Goal: Task Accomplishment & Management: Manage account settings

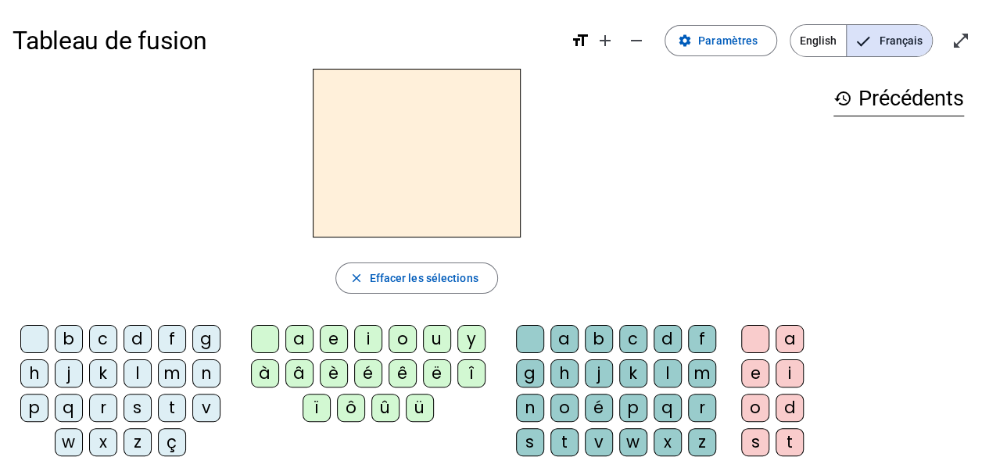
click at [73, 342] on div "b" at bounding box center [69, 339] width 28 height 28
click at [298, 343] on div "a" at bounding box center [299, 339] width 28 height 28
click at [566, 441] on div "t" at bounding box center [564, 442] width 28 height 28
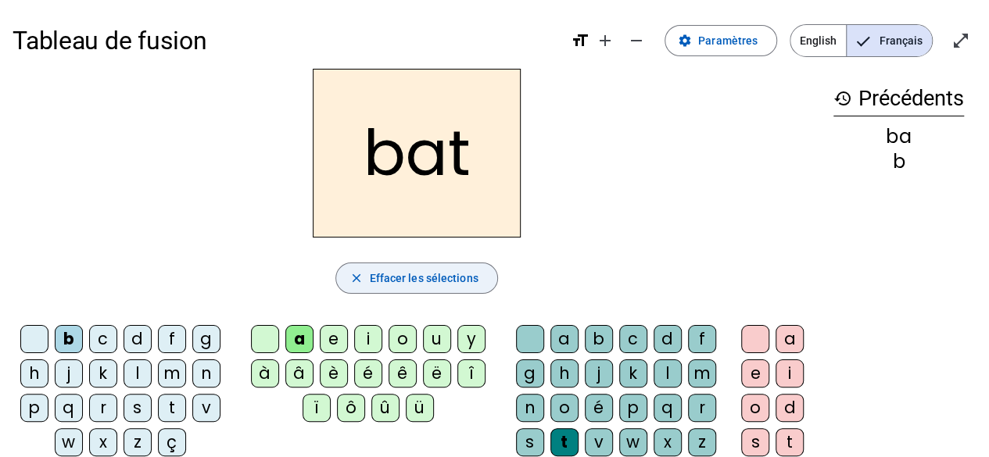
click at [412, 288] on span "button" at bounding box center [416, 279] width 160 height 38
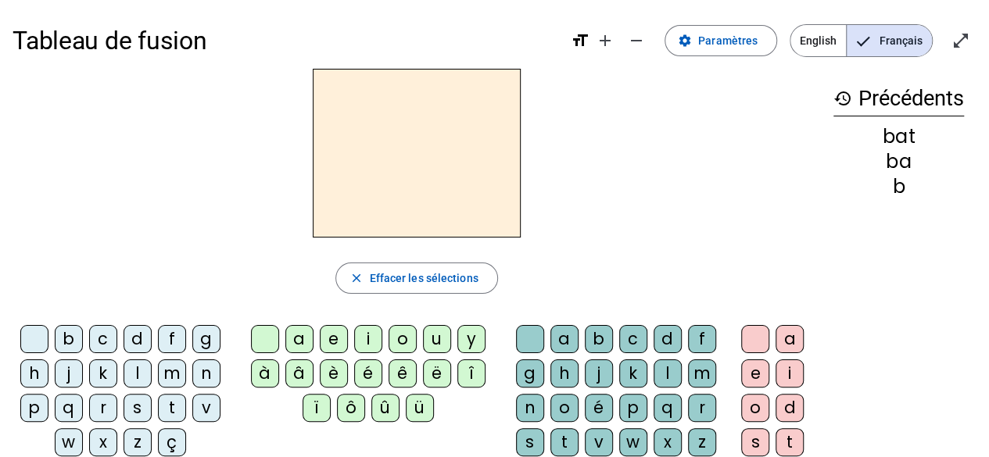
click at [898, 142] on div "bat" at bounding box center [898, 136] width 131 height 19
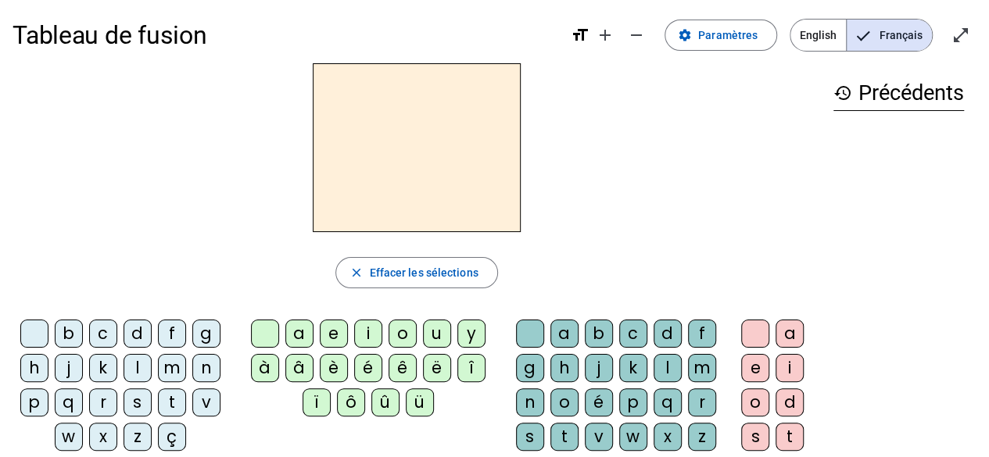
scroll to position [6, 0]
click at [734, 49] on span at bounding box center [720, 35] width 111 height 38
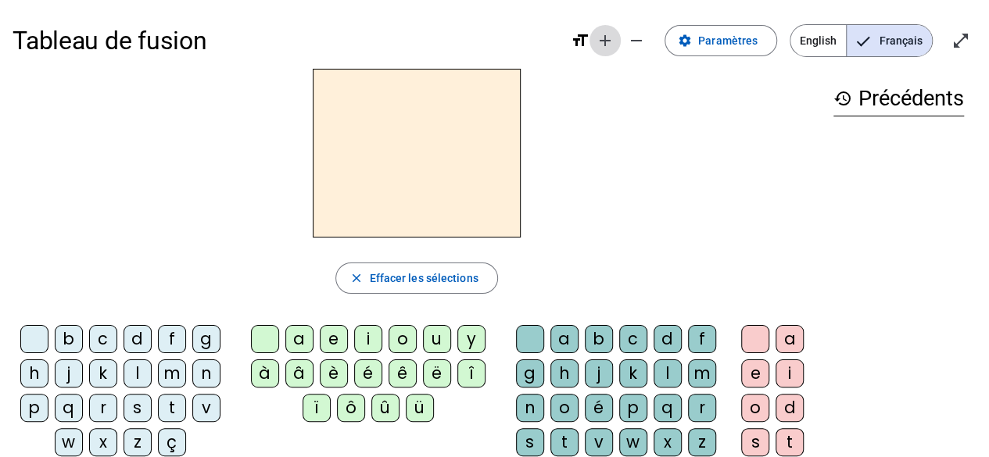
click at [611, 48] on mat-icon "add" at bounding box center [605, 40] width 19 height 19
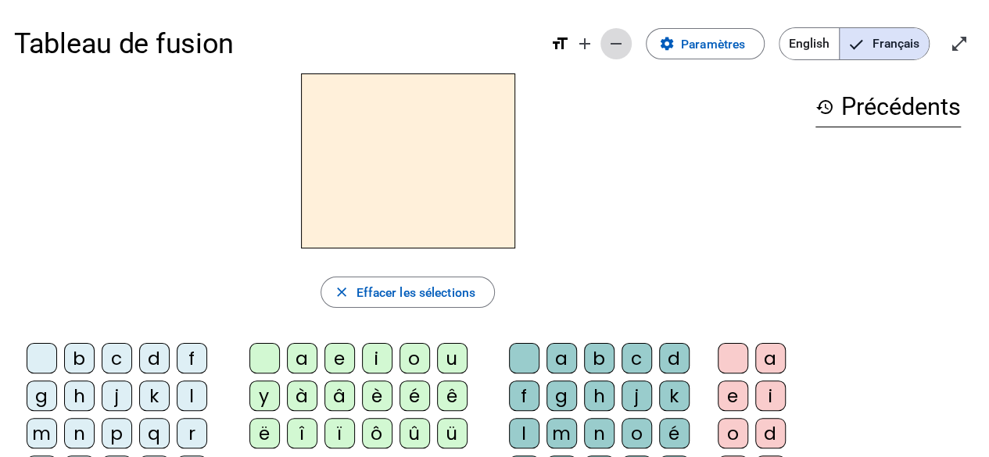
click at [608, 50] on mat-icon "remove" at bounding box center [616, 43] width 19 height 19
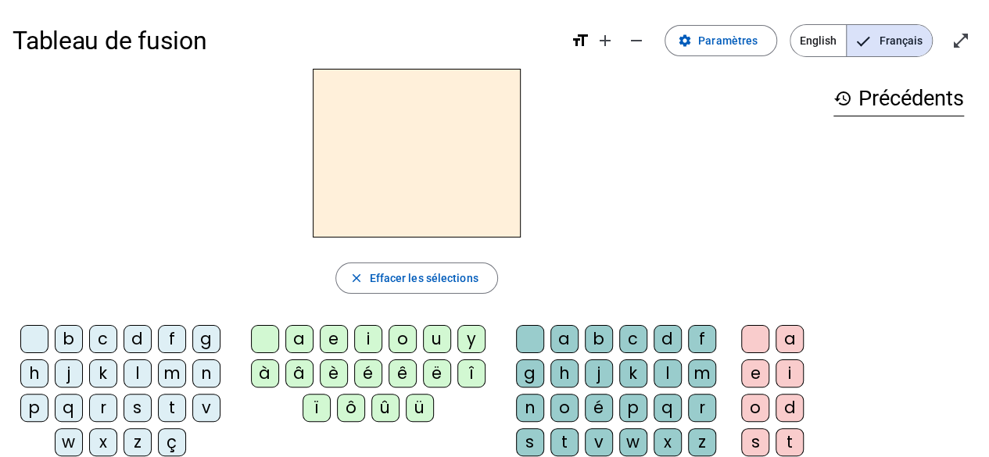
click at [167, 374] on div "m" at bounding box center [172, 374] width 28 height 28
click at [301, 344] on div "a" at bounding box center [299, 339] width 28 height 28
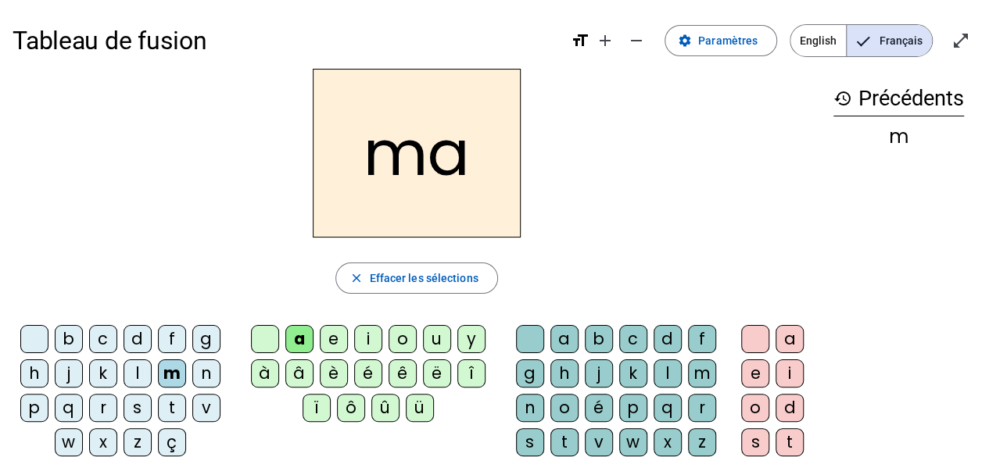
click at [564, 442] on div "t" at bounding box center [564, 442] width 28 height 28
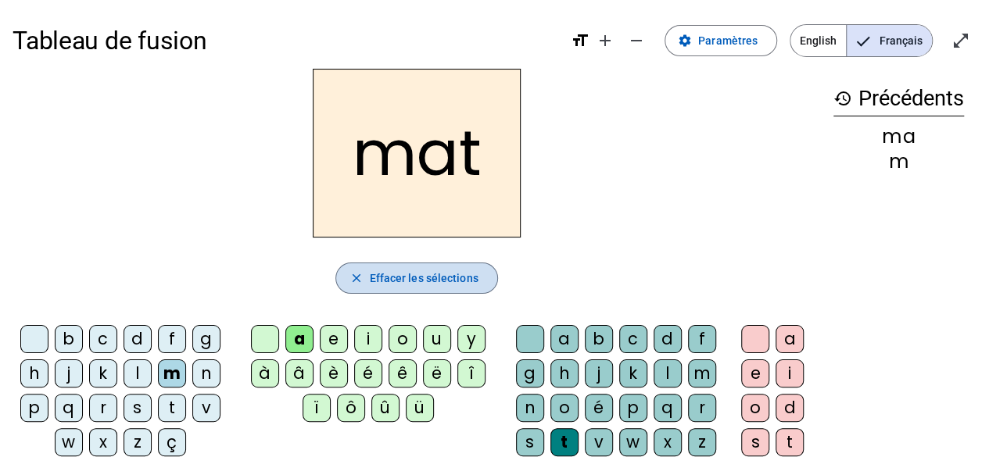
click at [441, 281] on span "Effacer les sélections" at bounding box center [423, 278] width 109 height 19
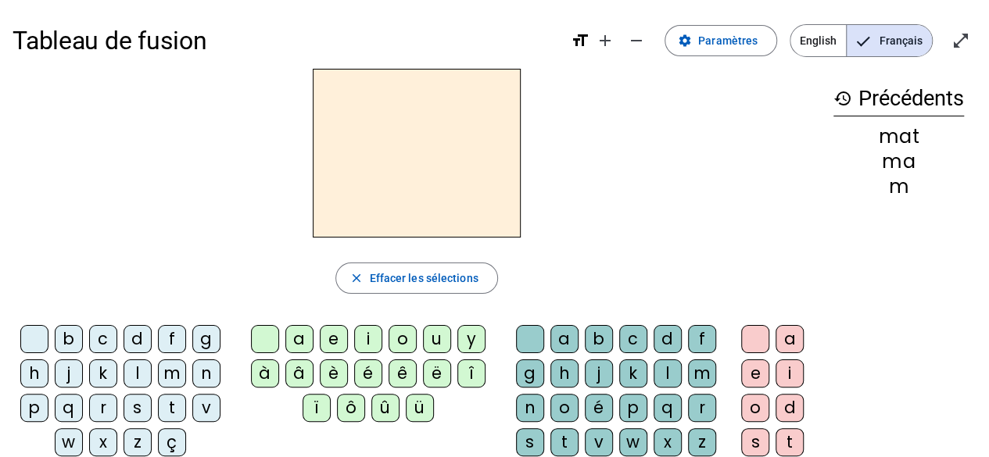
click at [895, 135] on div "mat" at bounding box center [898, 136] width 131 height 19
click at [930, 92] on h3 "history Précédents" at bounding box center [898, 98] width 131 height 35
click at [842, 99] on mat-icon "history" at bounding box center [842, 98] width 19 height 19
click at [907, 146] on div "mat" at bounding box center [898, 136] width 131 height 19
click at [932, 130] on div "mat" at bounding box center [898, 136] width 131 height 19
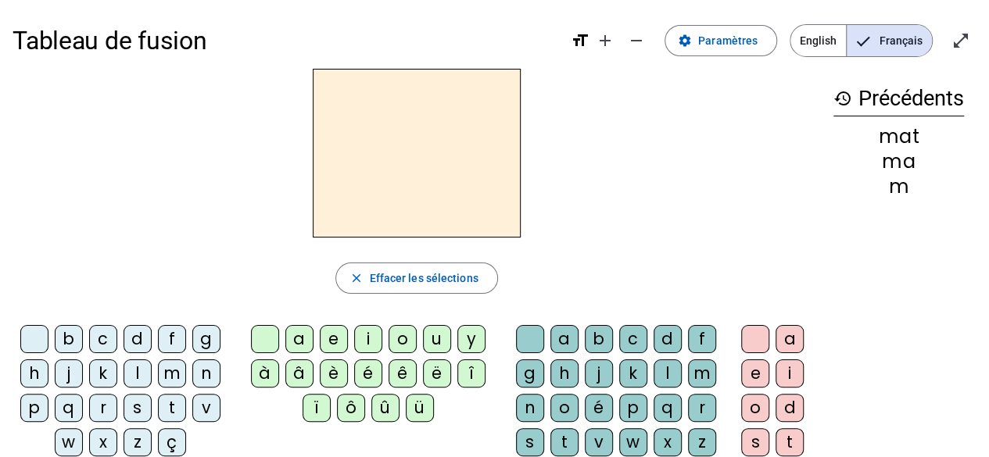
click at [932, 130] on div "mat" at bounding box center [898, 136] width 131 height 19
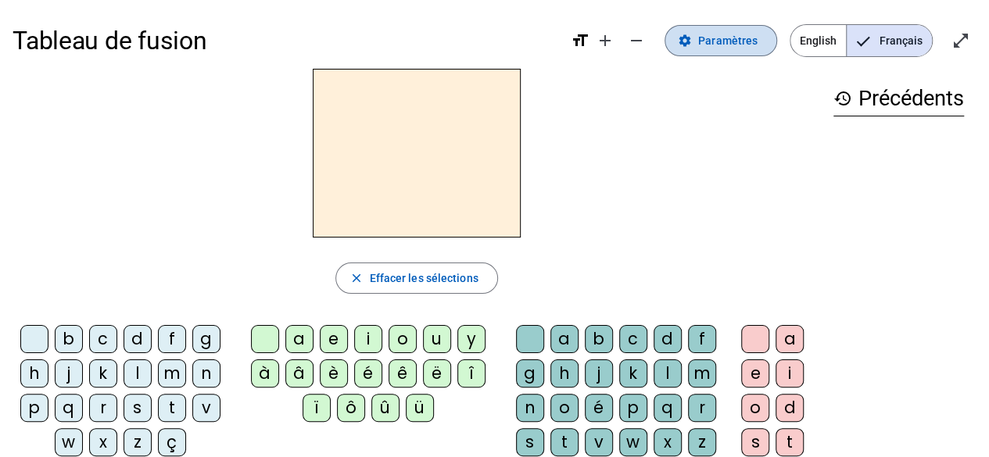
click at [711, 38] on span "Paramètres" at bounding box center [727, 40] width 59 height 19
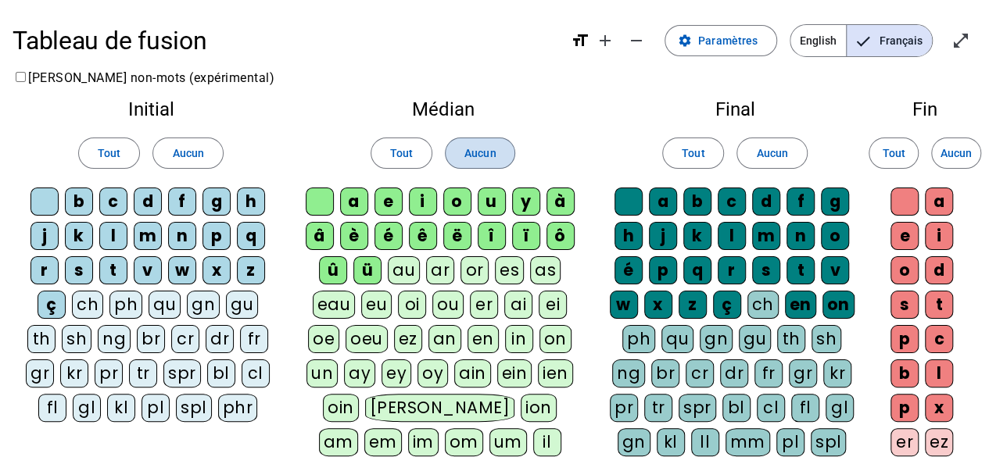
click at [493, 159] on span "Aucun" at bounding box center [479, 153] width 31 height 19
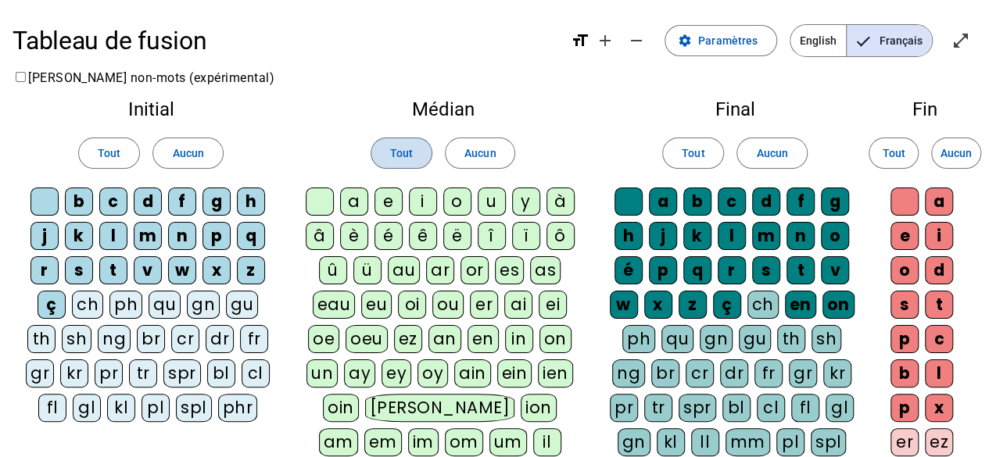
click at [412, 150] on span "Tout" at bounding box center [401, 153] width 23 height 19
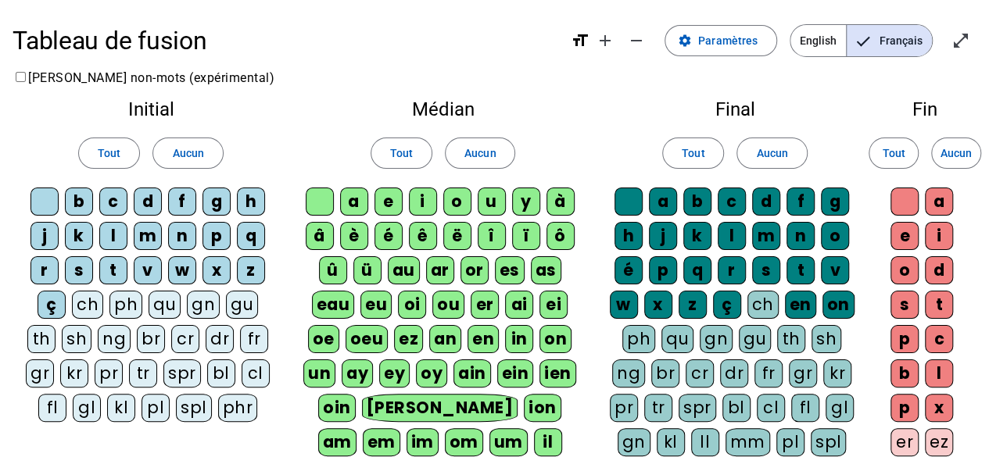
click at [364, 199] on div "a" at bounding box center [354, 202] width 28 height 28
click at [381, 200] on div "e" at bounding box center [388, 202] width 28 height 28
click at [421, 204] on div "i" at bounding box center [423, 202] width 28 height 28
click at [701, 235] on div "k" at bounding box center [697, 236] width 28 height 28
click at [762, 239] on div "m" at bounding box center [766, 236] width 28 height 28
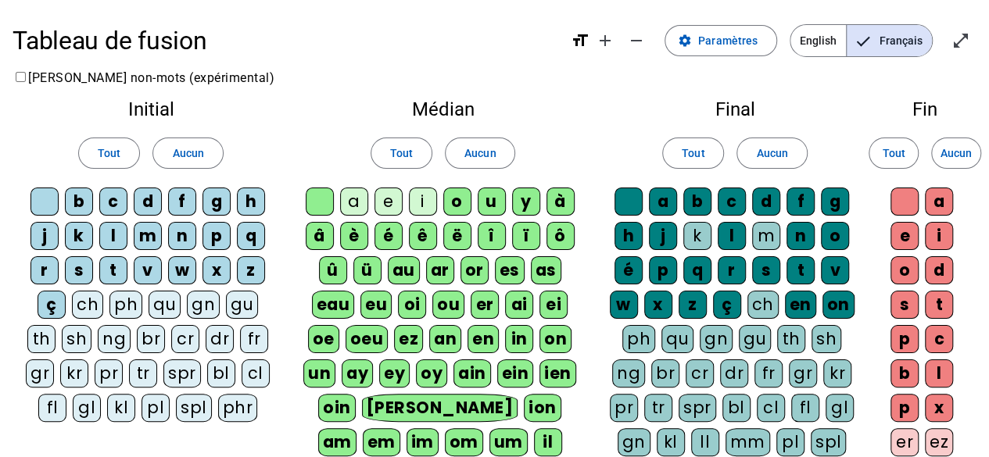
click at [802, 269] on div "t" at bounding box center [801, 270] width 28 height 28
click at [142, 198] on div "d" at bounding box center [148, 202] width 28 height 28
click at [113, 267] on div "t" at bounding box center [113, 270] width 28 height 28
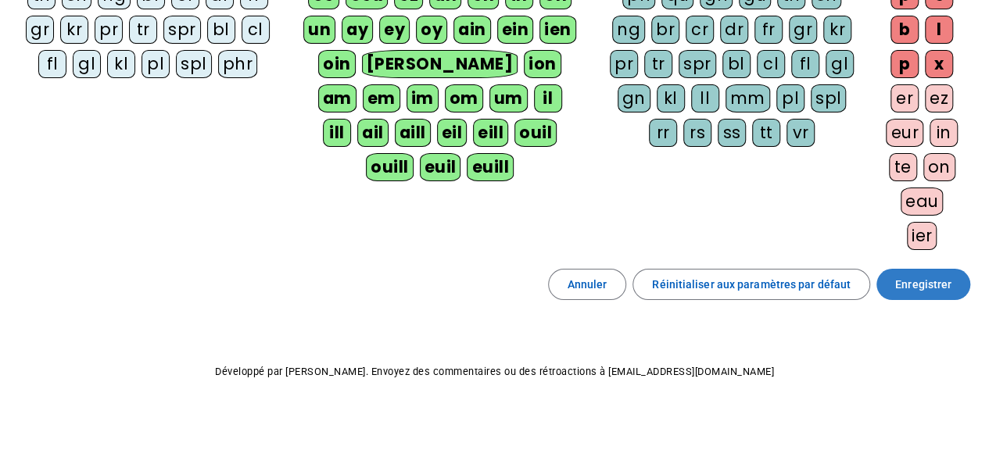
click at [941, 278] on span "Enregistrer" at bounding box center [923, 284] width 56 height 19
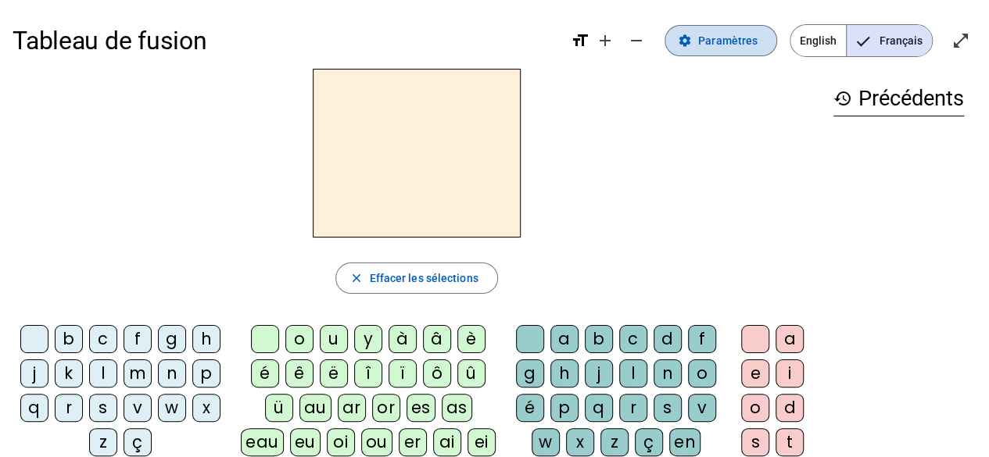
click at [715, 43] on span "Paramètres" at bounding box center [727, 40] width 59 height 19
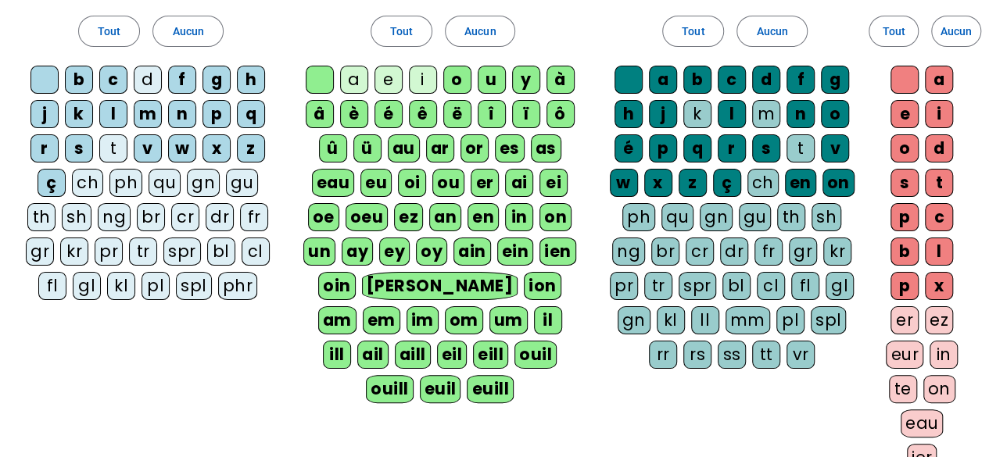
scroll to position [52, 0]
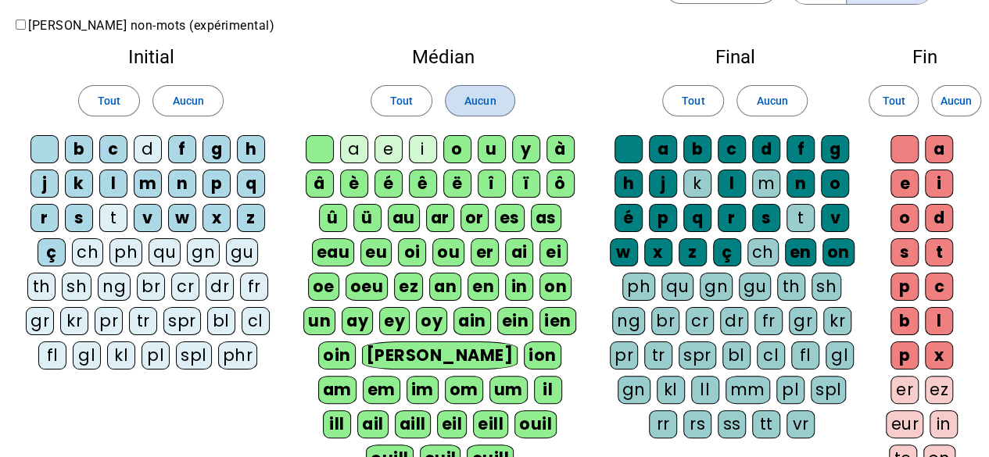
click at [488, 99] on span "Aucun" at bounding box center [479, 100] width 31 height 19
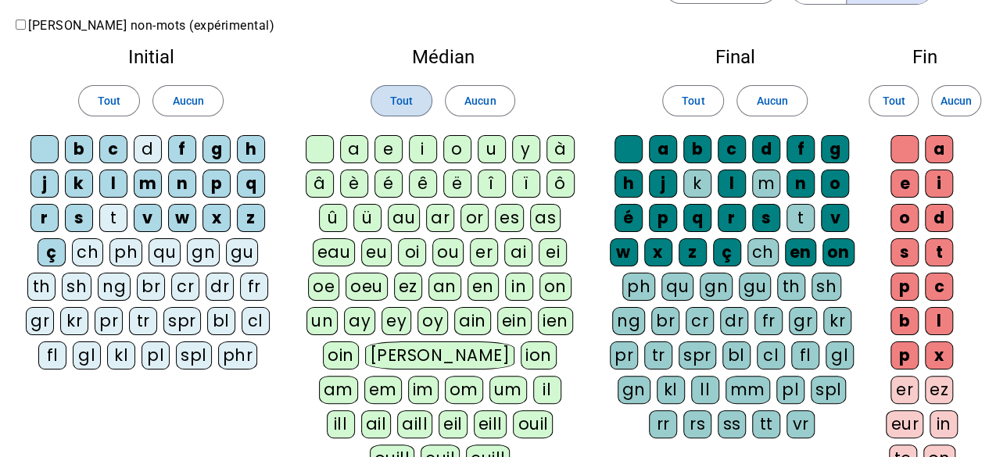
click at [403, 106] on span "Tout" at bounding box center [401, 100] width 23 height 19
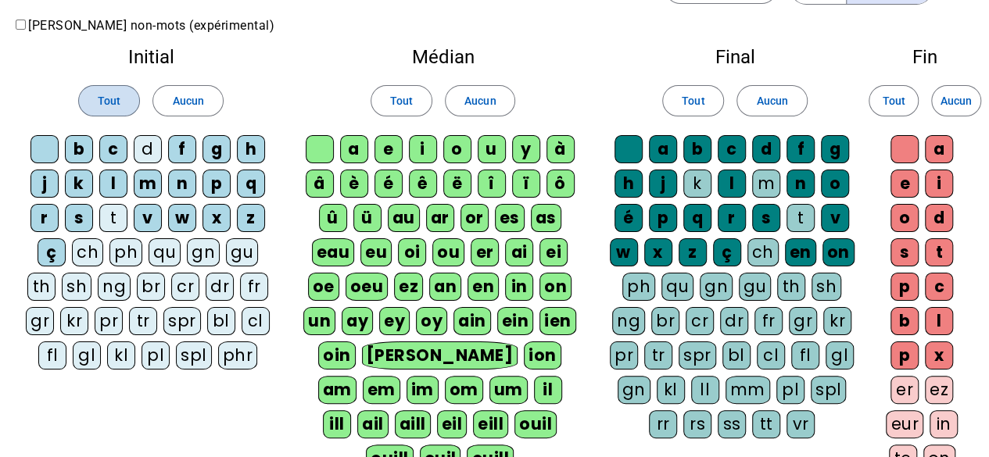
click at [116, 108] on span "Tout" at bounding box center [109, 100] width 23 height 19
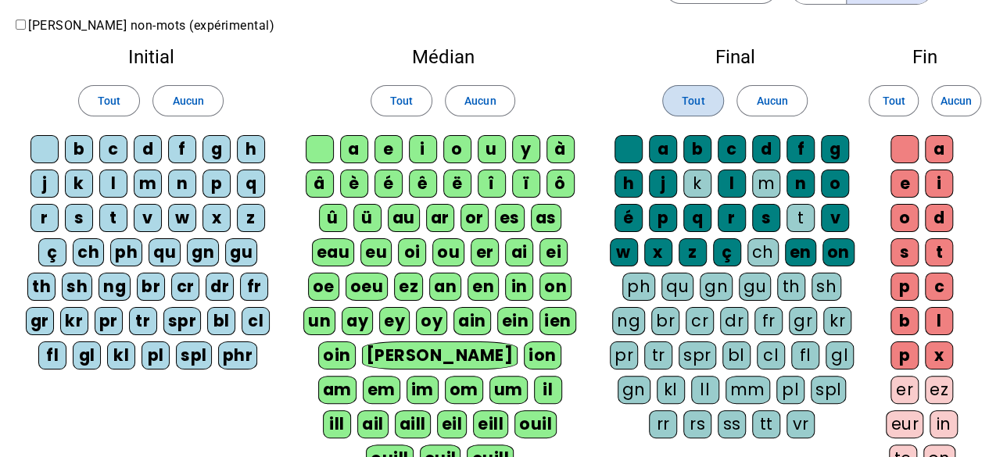
click at [698, 102] on span "Tout" at bounding box center [693, 100] width 23 height 19
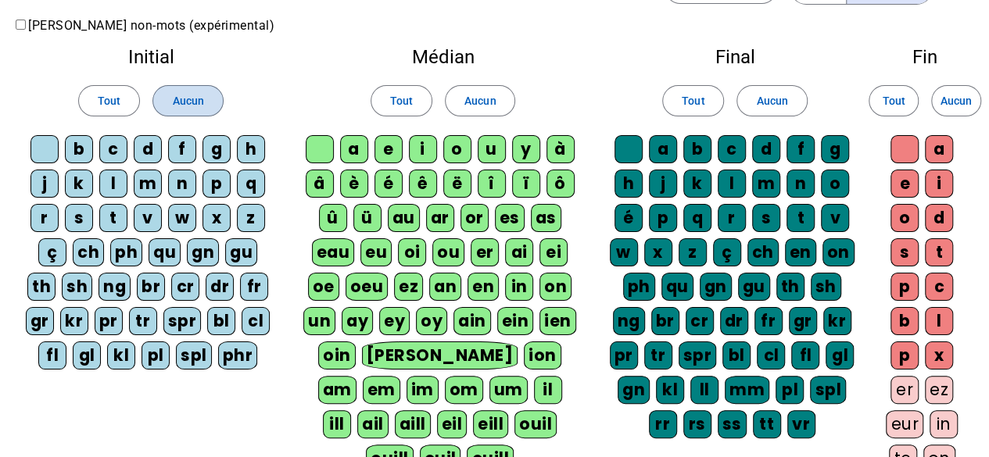
click at [194, 93] on span "Aucun" at bounding box center [187, 100] width 31 height 19
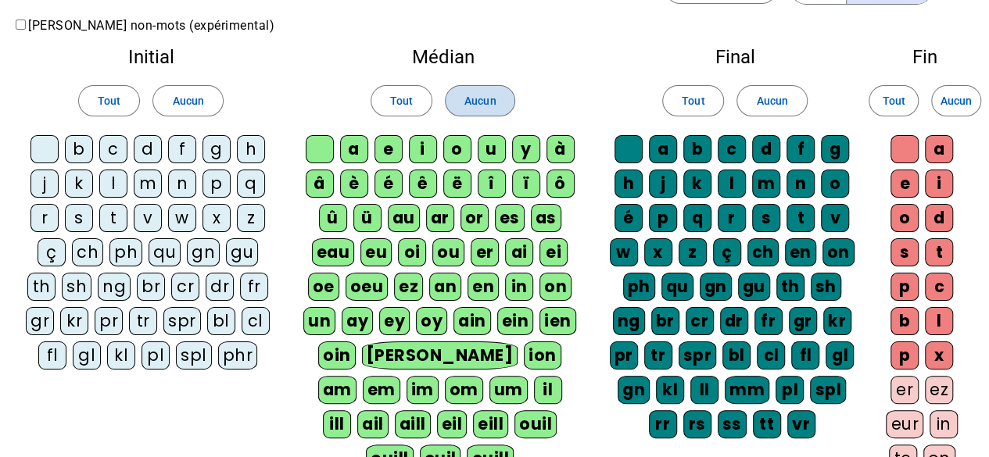
click at [481, 100] on span "Aucun" at bounding box center [479, 100] width 31 height 19
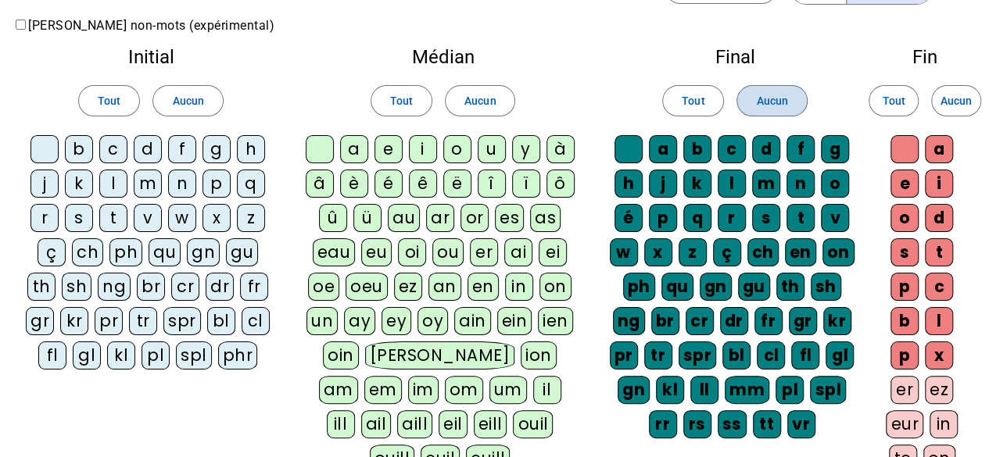
click at [783, 113] on span at bounding box center [771, 101] width 69 height 38
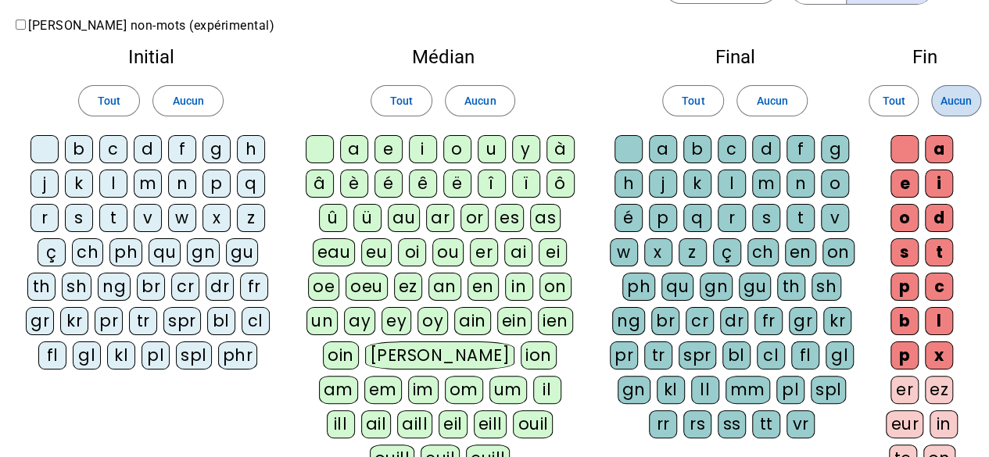
click at [977, 103] on span at bounding box center [956, 101] width 48 height 38
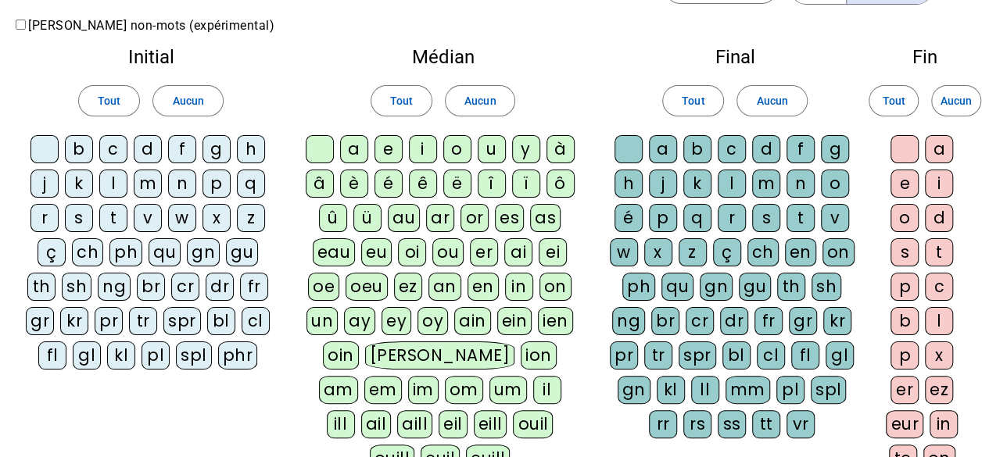
click at [77, 143] on div "b" at bounding box center [79, 149] width 28 height 28
click at [147, 190] on div "m" at bounding box center [148, 184] width 28 height 28
click at [360, 149] on div "a" at bounding box center [354, 149] width 28 height 28
click at [428, 148] on div "i" at bounding box center [423, 149] width 28 height 28
click at [669, 215] on div "p" at bounding box center [663, 218] width 28 height 28
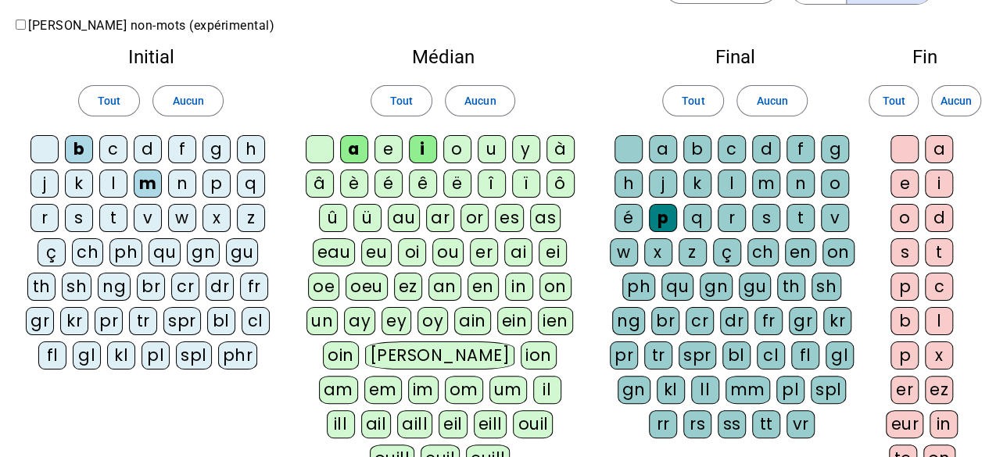
click at [807, 218] on div "t" at bounding box center [801, 218] width 28 height 28
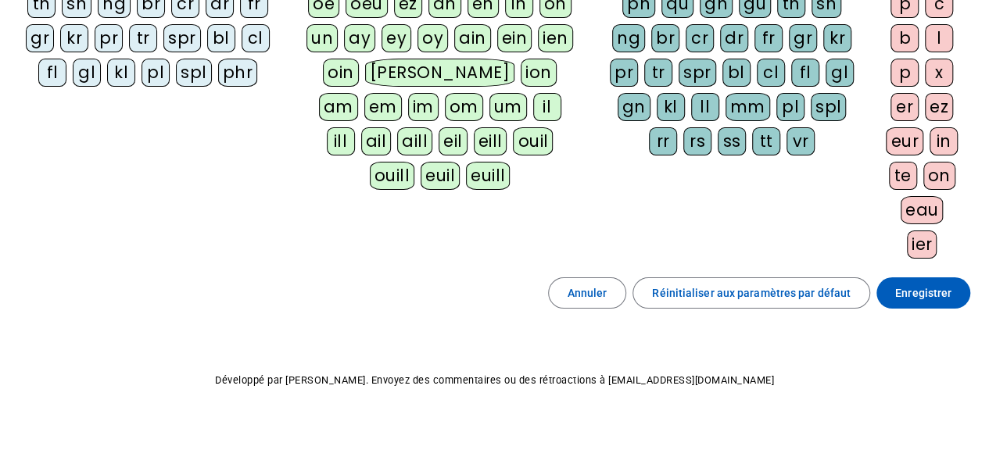
scroll to position [344, 0]
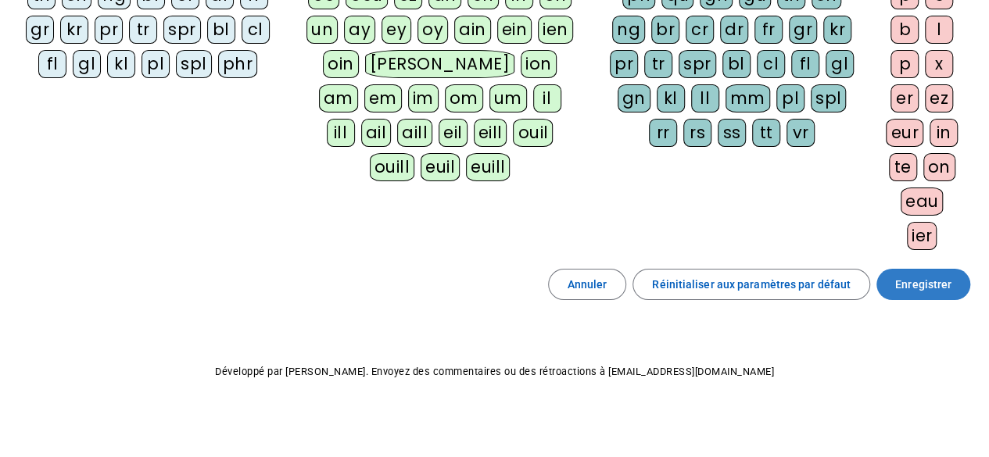
click at [935, 280] on span "Enregistrer" at bounding box center [923, 284] width 56 height 19
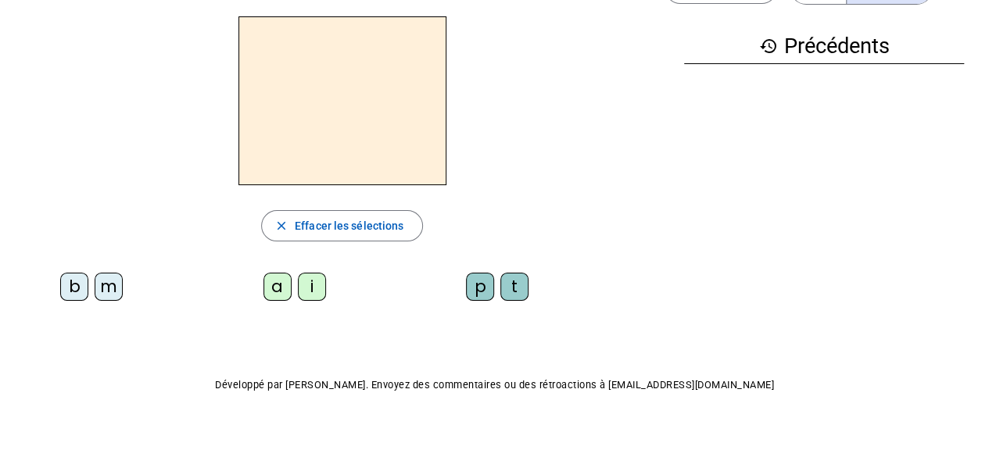
scroll to position [52, 0]
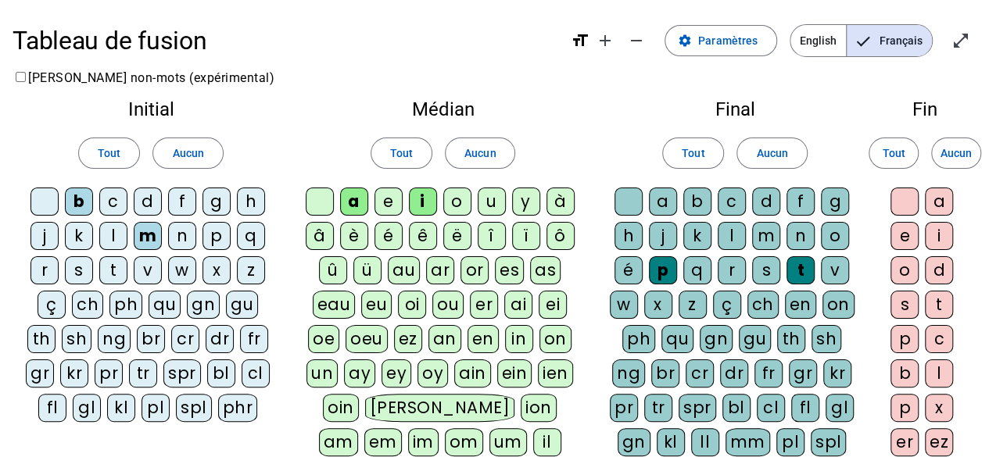
scroll to position [52, 0]
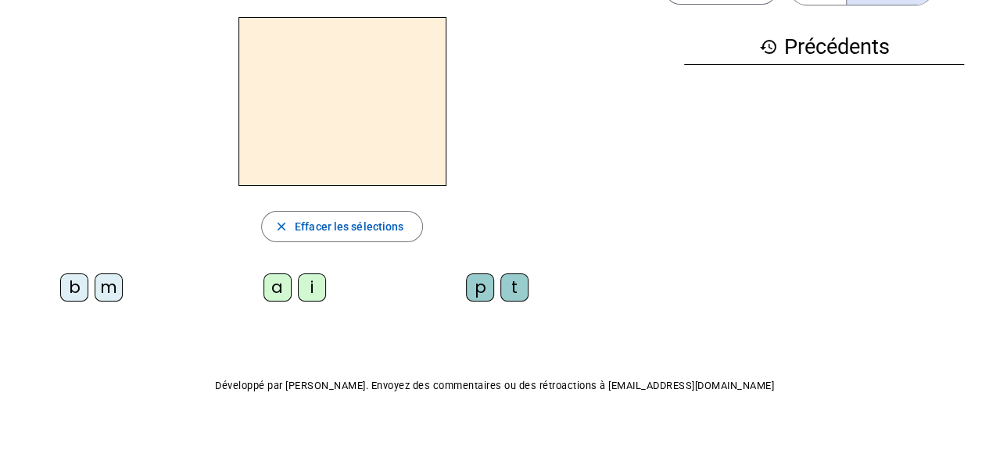
click at [73, 288] on div "b" at bounding box center [74, 288] width 28 height 28
click at [278, 293] on div "a" at bounding box center [277, 288] width 28 height 28
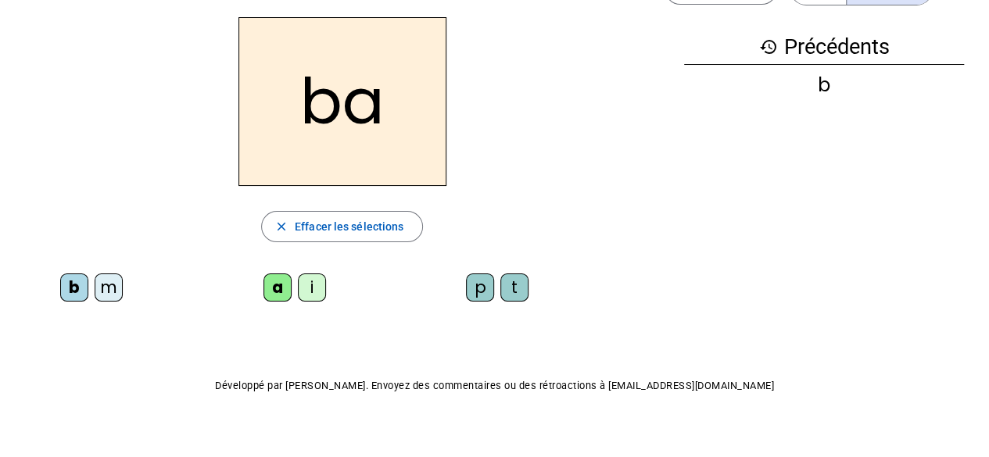
click at [484, 292] on div "p" at bounding box center [480, 288] width 28 height 28
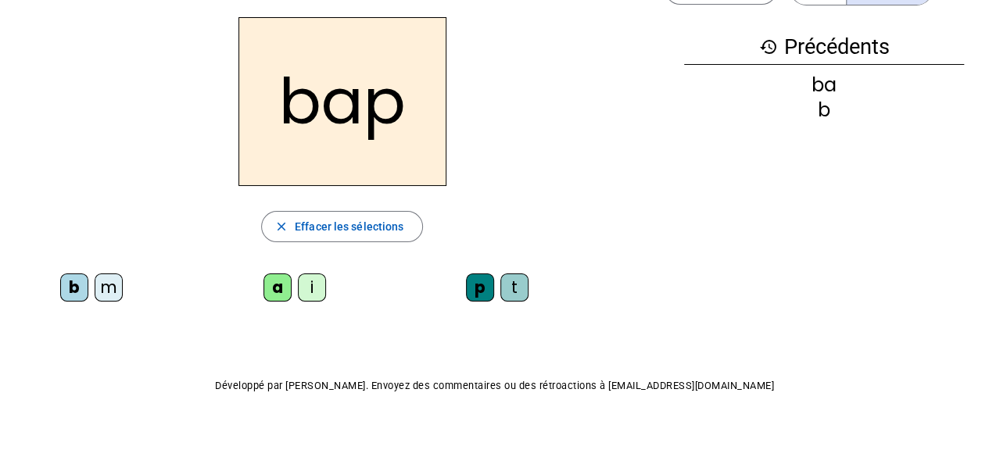
click at [106, 292] on div "m" at bounding box center [109, 288] width 28 height 28
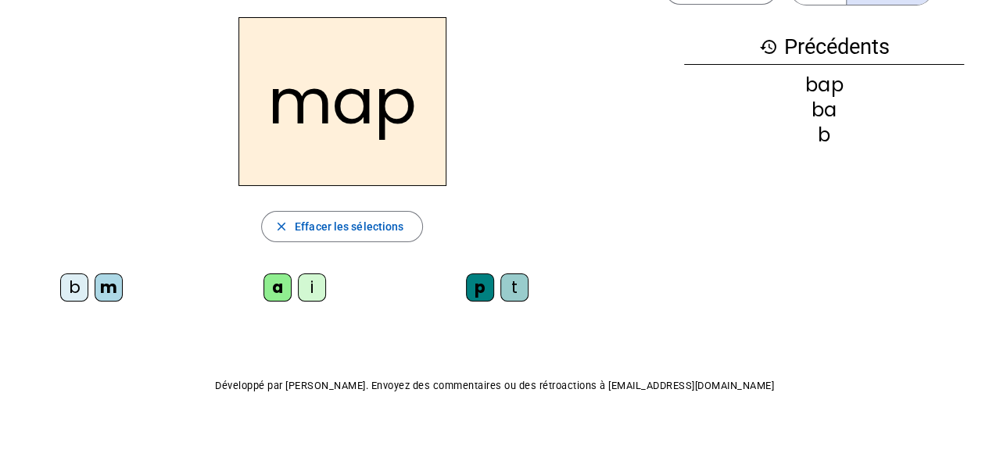
scroll to position [0, 0]
